Goal: Task Accomplishment & Management: Use online tool/utility

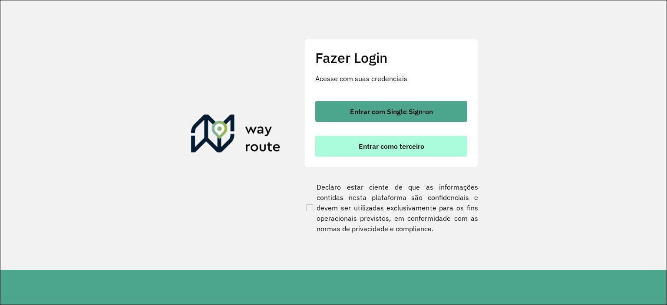
click at [396, 144] on span "Entrar como terceiro" at bounding box center [392, 146] width 66 height 7
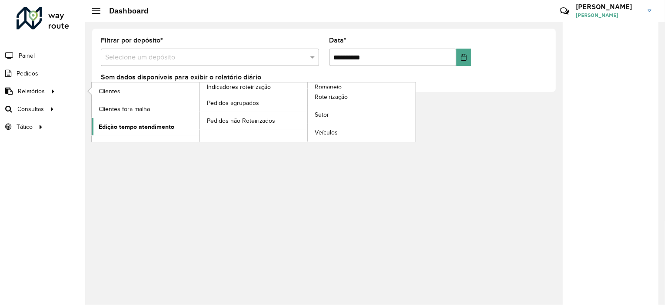
click at [121, 126] on span "Edição tempo atendimento" at bounding box center [137, 126] width 76 height 9
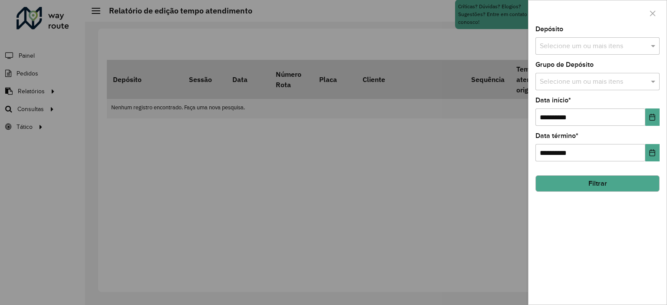
click at [585, 46] on input "text" at bounding box center [593, 46] width 111 height 10
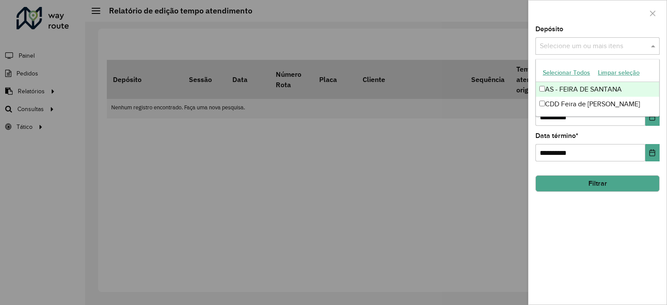
click at [558, 73] on button "Selecionar Todos" at bounding box center [566, 72] width 55 height 13
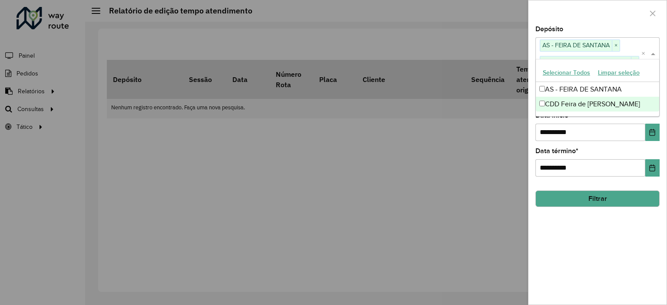
click at [581, 227] on div "**********" at bounding box center [598, 165] width 138 height 279
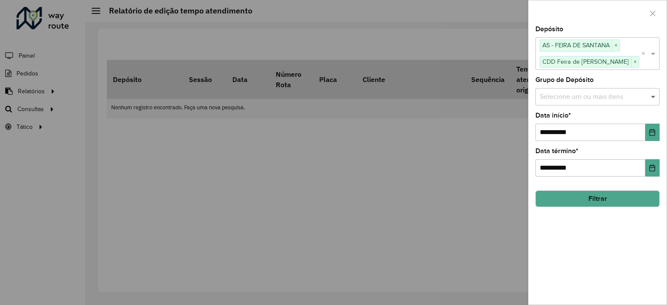
click at [651, 94] on span at bounding box center [654, 97] width 11 height 10
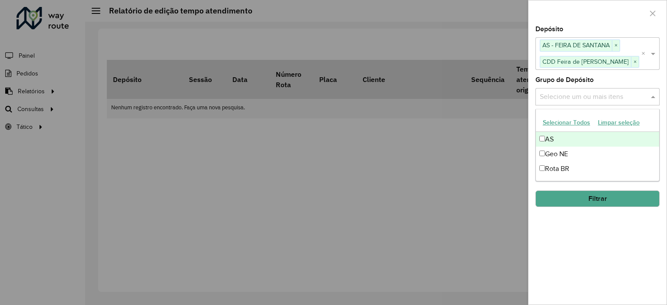
click at [557, 124] on button "Selecionar Todos" at bounding box center [566, 122] width 55 height 13
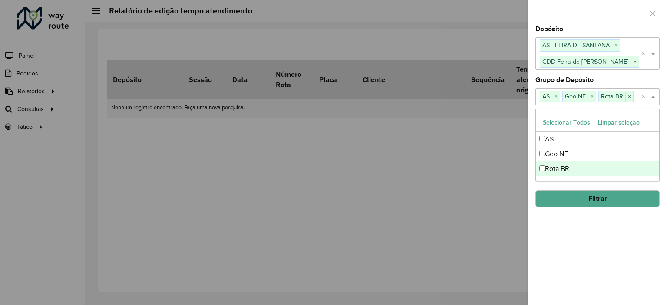
click at [595, 269] on div "**********" at bounding box center [598, 165] width 138 height 279
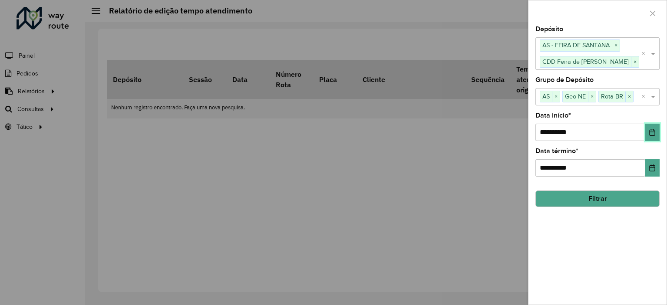
click at [654, 125] on button "Choose Date" at bounding box center [652, 132] width 14 height 17
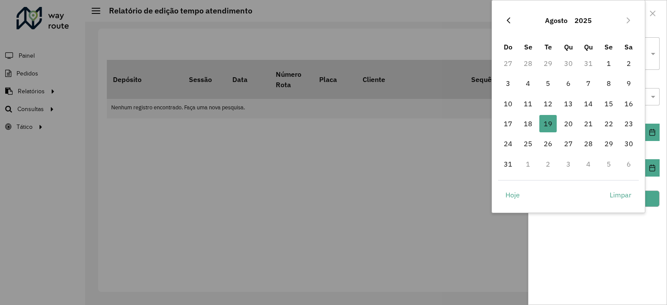
click at [506, 22] on icon "Previous Month" at bounding box center [508, 20] width 7 height 7
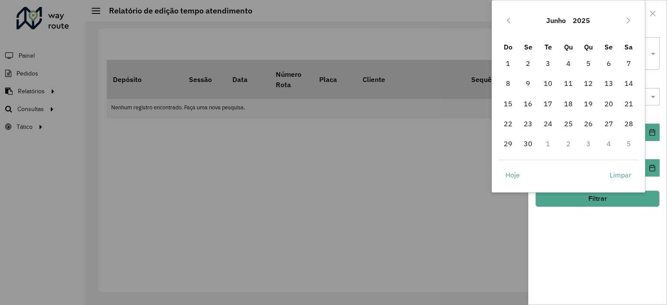
click at [506, 22] on icon "Previous Month" at bounding box center [508, 20] width 7 height 7
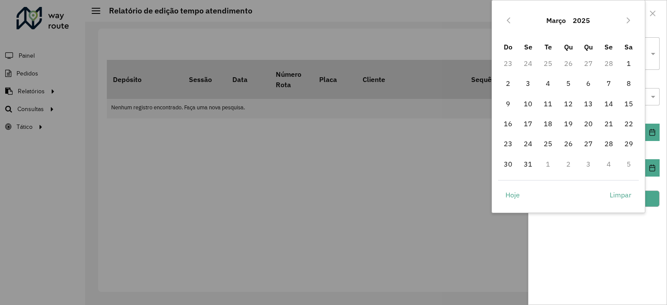
click at [506, 22] on icon "Previous Month" at bounding box center [508, 20] width 7 height 7
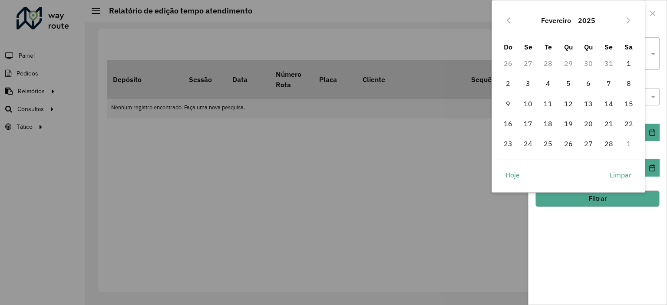
click at [506, 22] on icon "Previous Month" at bounding box center [508, 20] width 7 height 7
drag, startPoint x: 571, startPoint y: 60, endPoint x: 578, endPoint y: 91, distance: 31.2
click at [571, 60] on span "1" at bounding box center [568, 63] width 17 height 17
type input "**********"
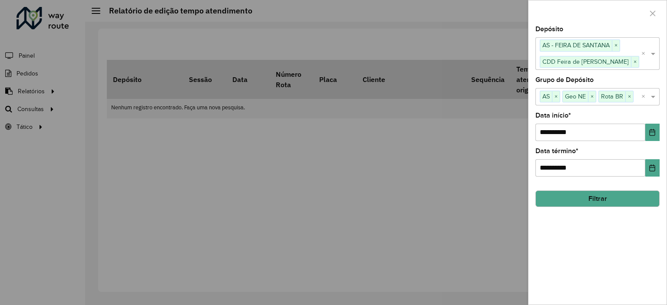
click at [593, 199] on button "Filtrar" at bounding box center [598, 199] width 124 height 17
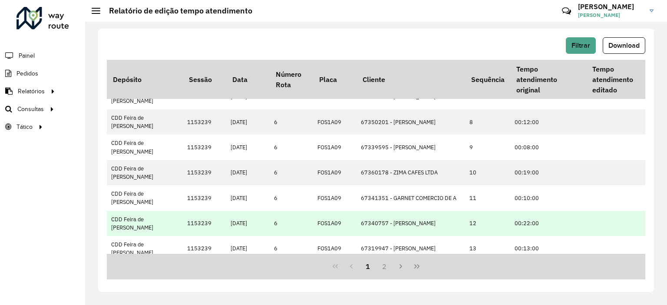
scroll to position [244, 0]
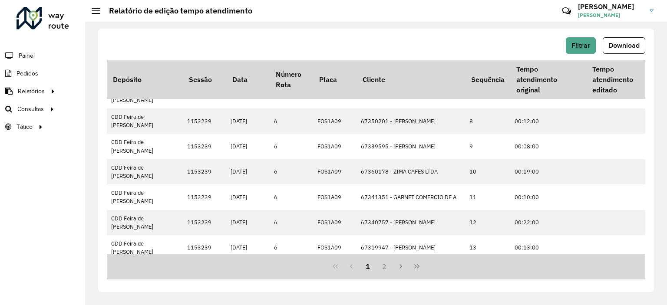
drag, startPoint x: 613, startPoint y: 223, endPoint x: 234, endPoint y: 215, distance: 379.7
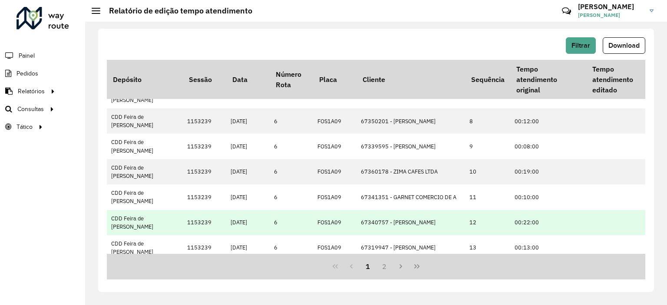
click at [606, 210] on td at bounding box center [624, 222] width 76 height 25
